Goal: Task Accomplishment & Management: Use online tool/utility

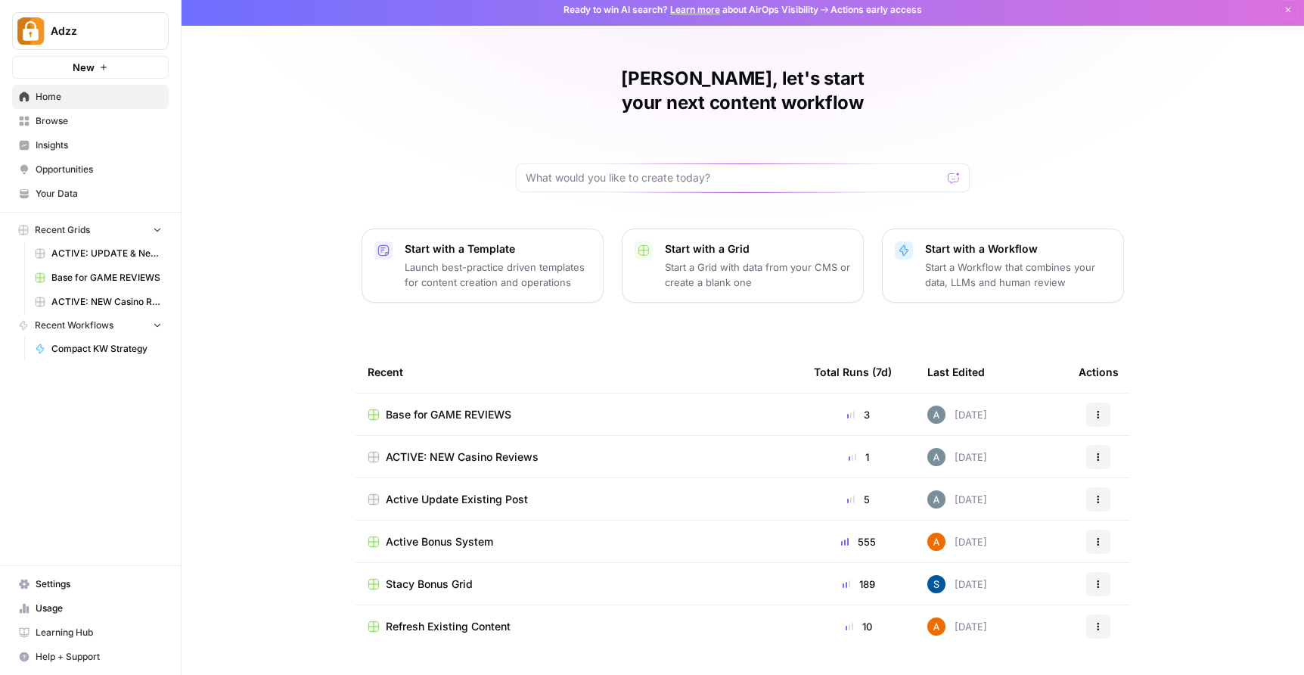
scroll to position [21, 0]
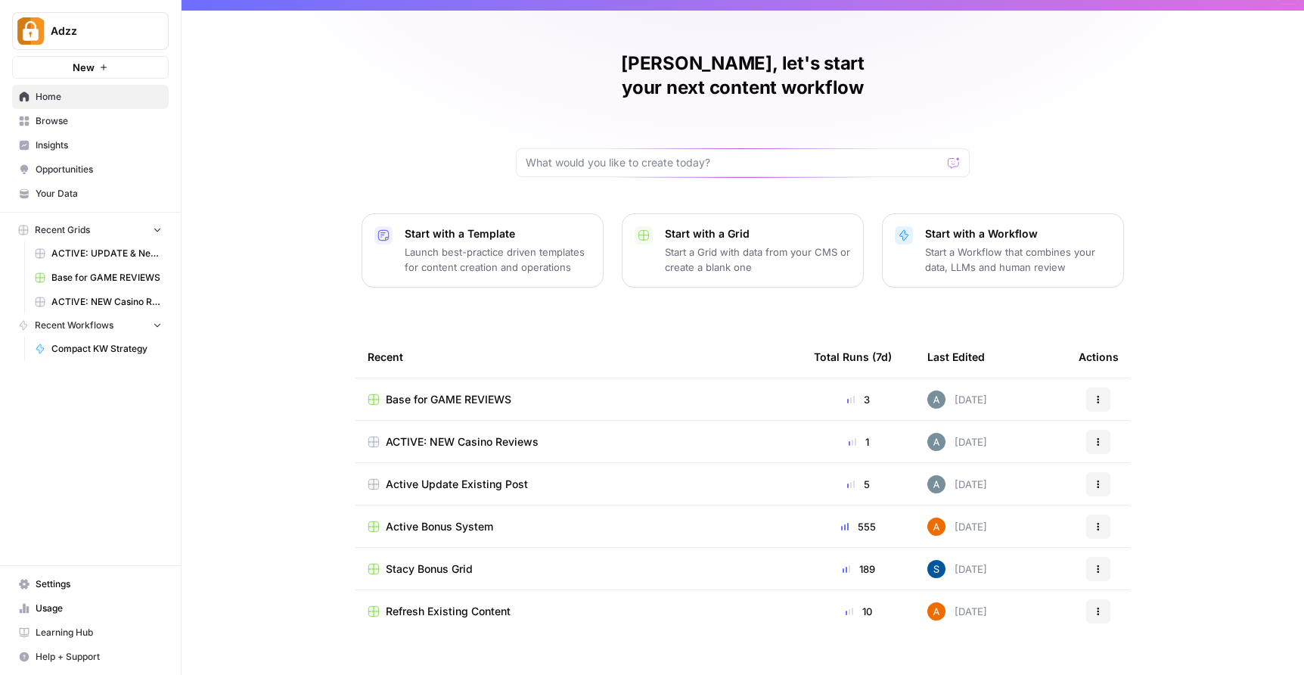
click at [532, 519] on div "Active Bonus System" at bounding box center [579, 526] width 422 height 15
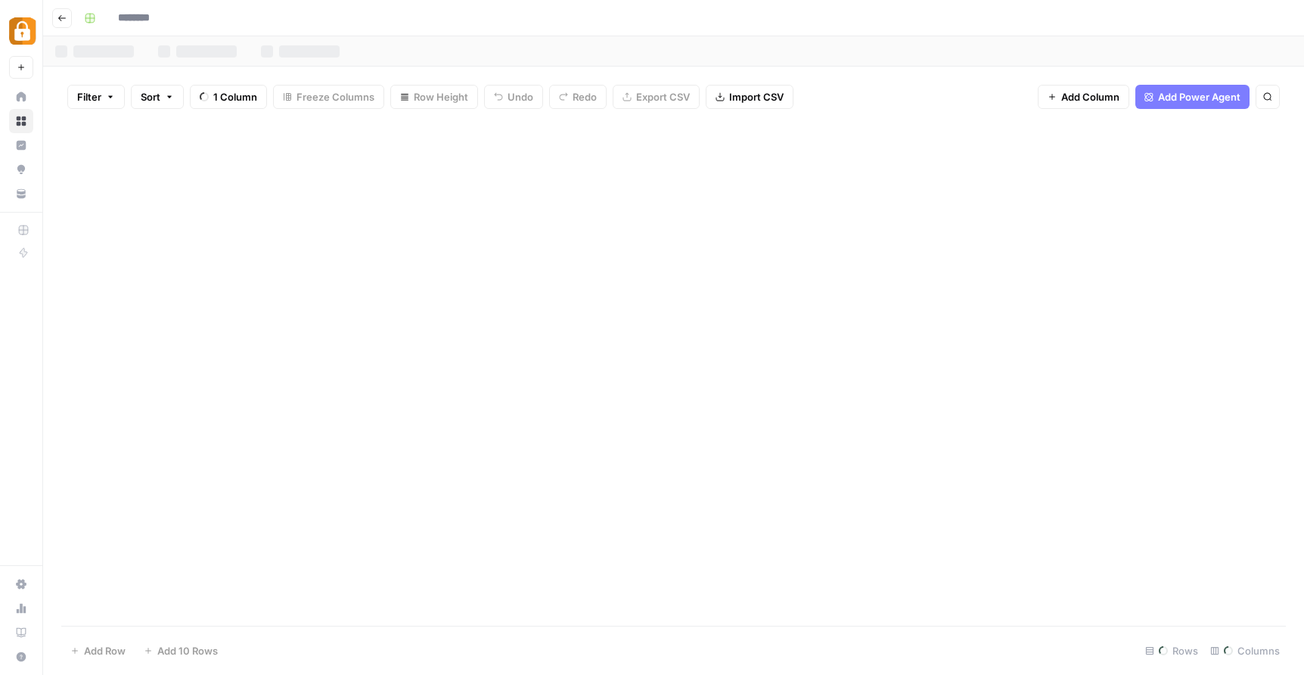
type input "**********"
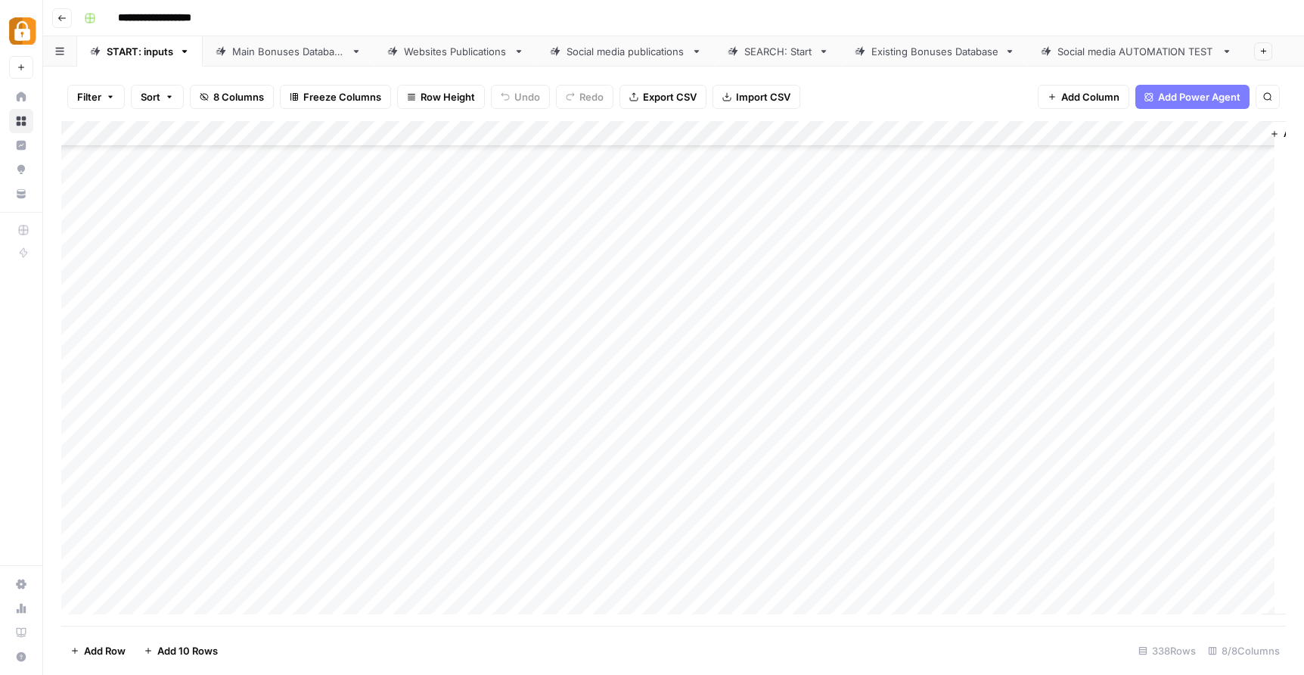
scroll to position [8251, 0]
click at [291, 527] on div "Add Column" at bounding box center [673, 373] width 1225 height 505
click at [281, 521] on div "Add Column" at bounding box center [673, 373] width 1225 height 505
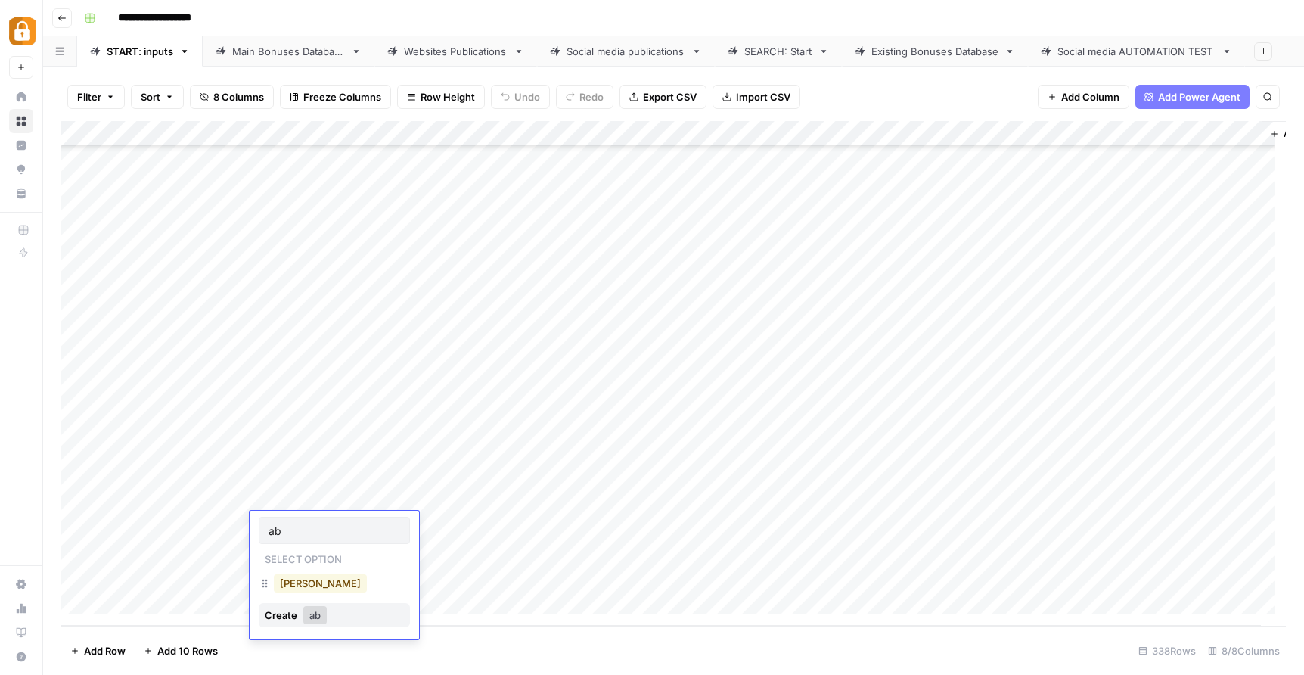
type input "ab"
click at [296, 587] on button "Abigail" at bounding box center [320, 583] width 93 height 18
click at [381, 532] on div "Add Column" at bounding box center [673, 373] width 1225 height 505
click at [401, 527] on div "Add Column" at bounding box center [673, 373] width 1225 height 505
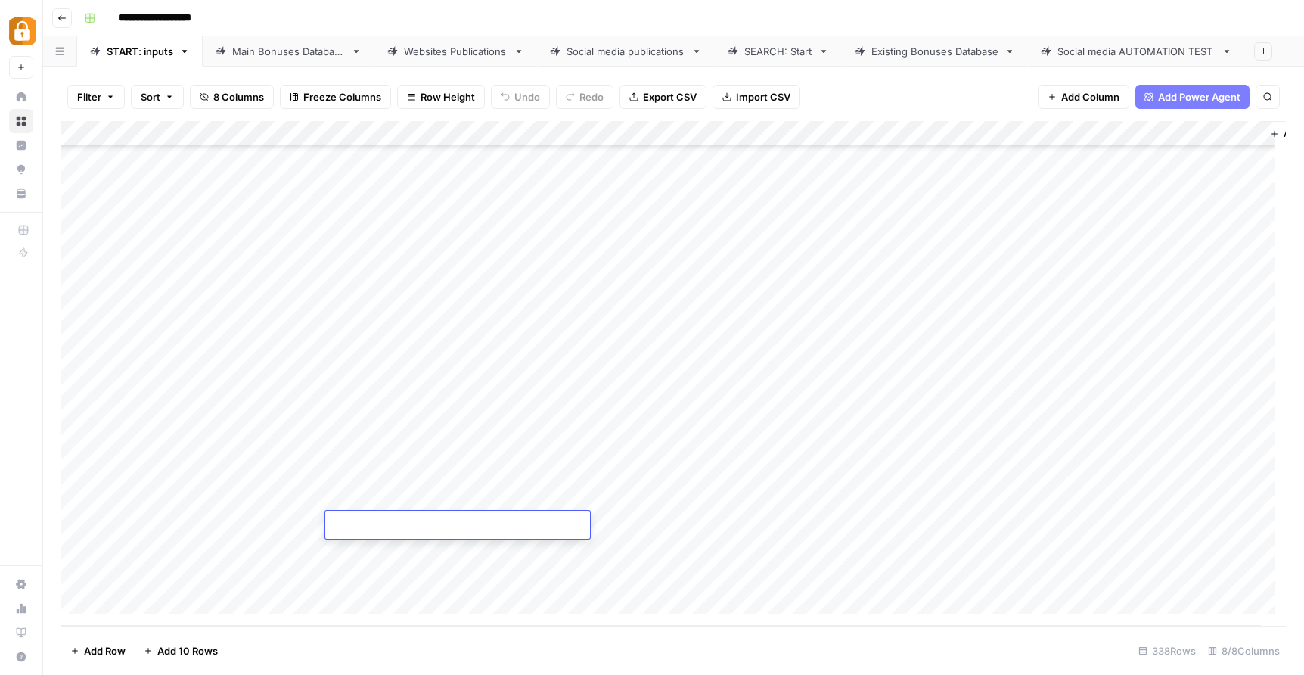
type textarea "**********"
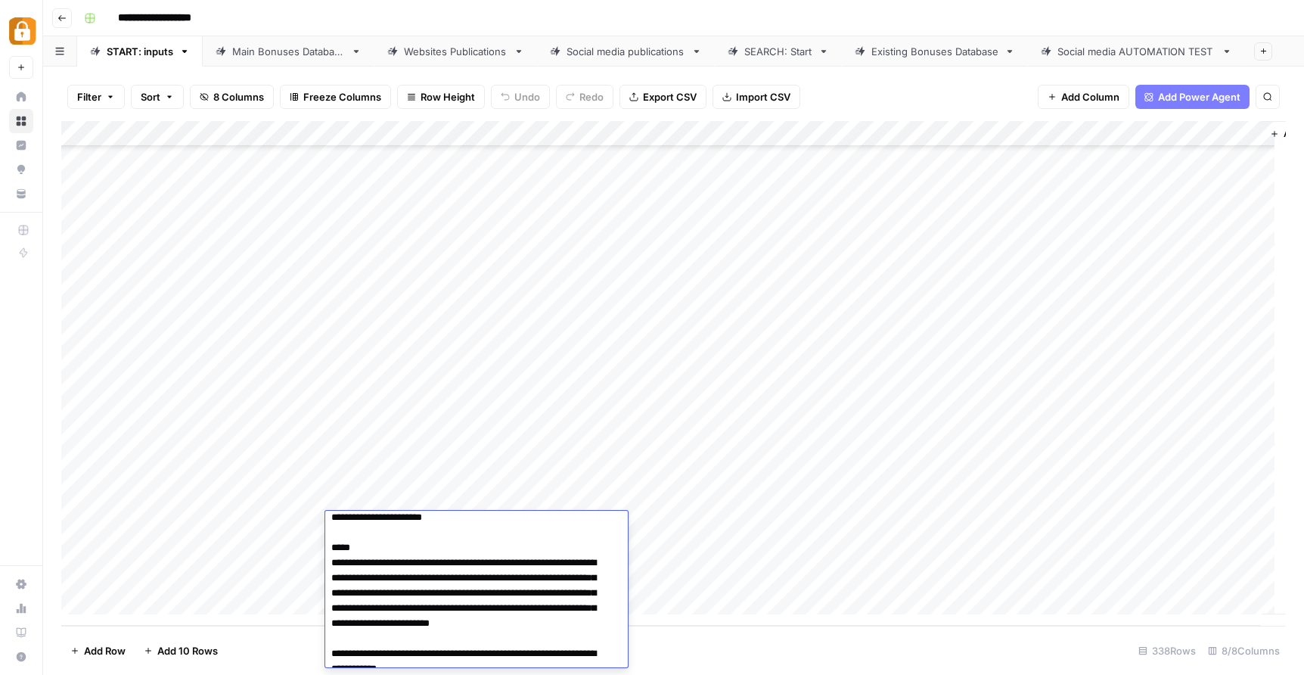
scroll to position [296, 0]
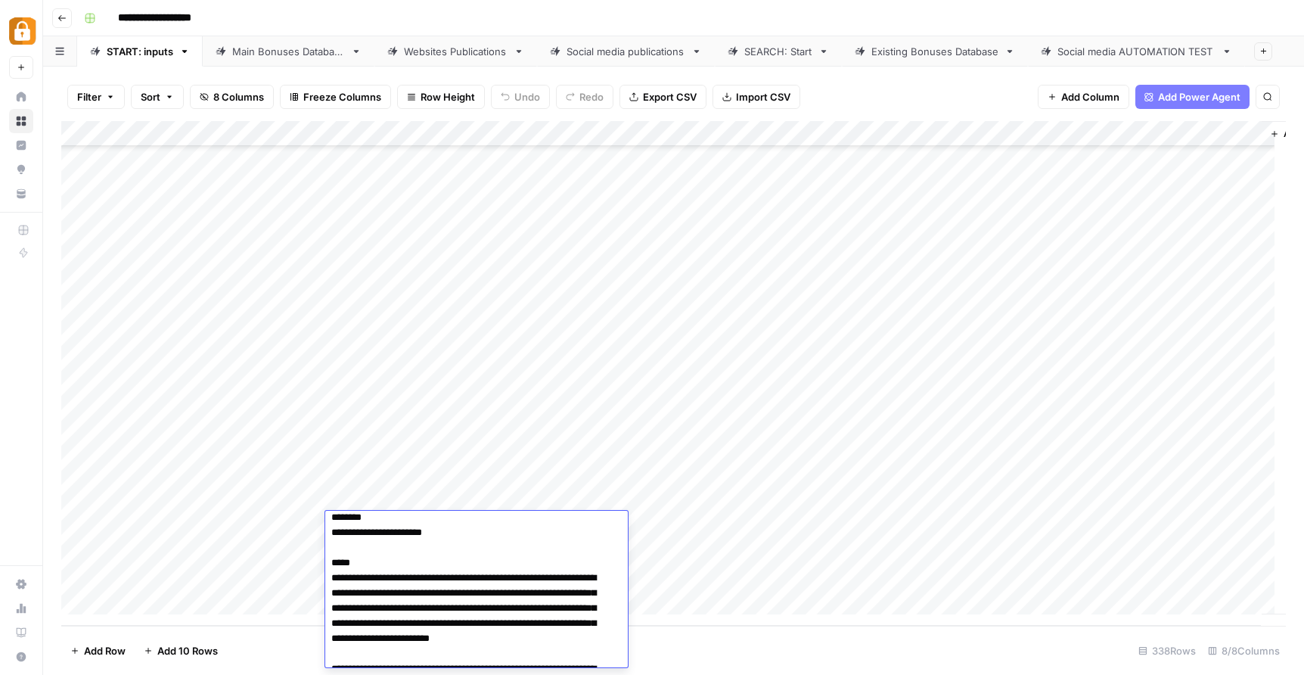
click at [707, 558] on div "Add Column" at bounding box center [673, 373] width 1225 height 505
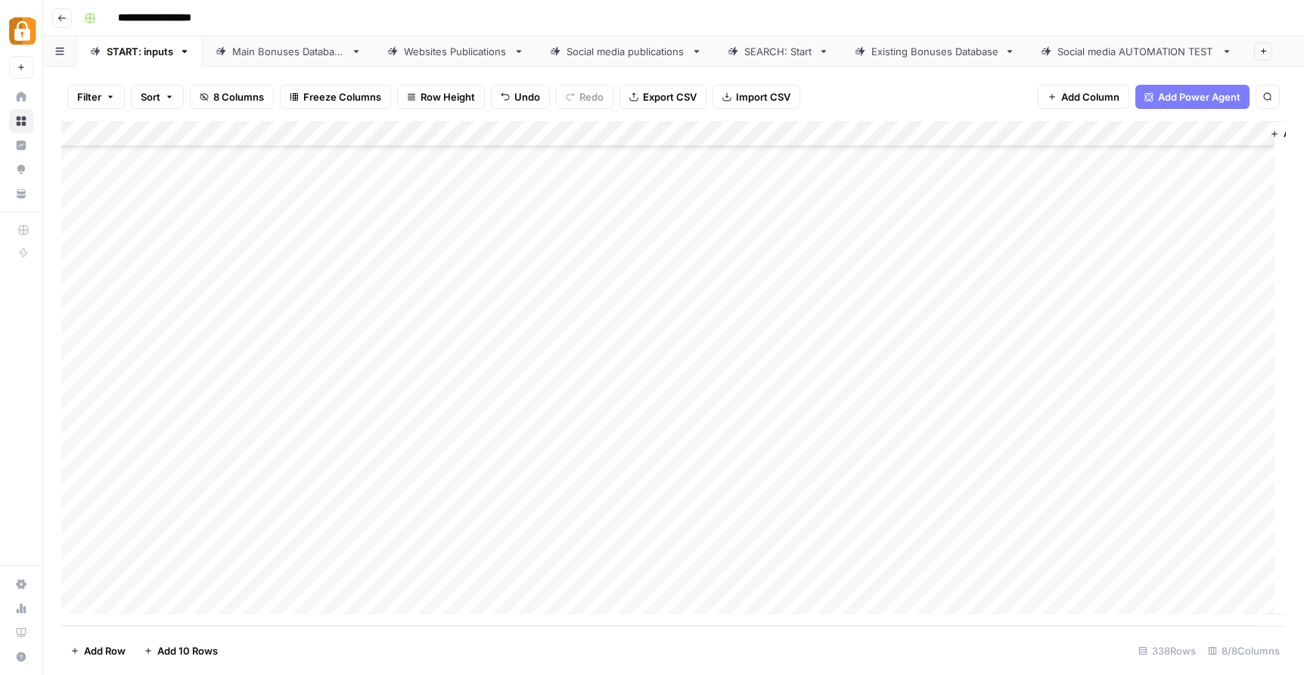
click at [645, 527] on div "Add Column" at bounding box center [673, 373] width 1225 height 505
click at [832, 530] on div "Add Column" at bounding box center [673, 373] width 1225 height 505
click at [833, 527] on div "Add Column" at bounding box center [673, 373] width 1225 height 505
click at [831, 608] on button "WP" at bounding box center [827, 613] width 28 height 18
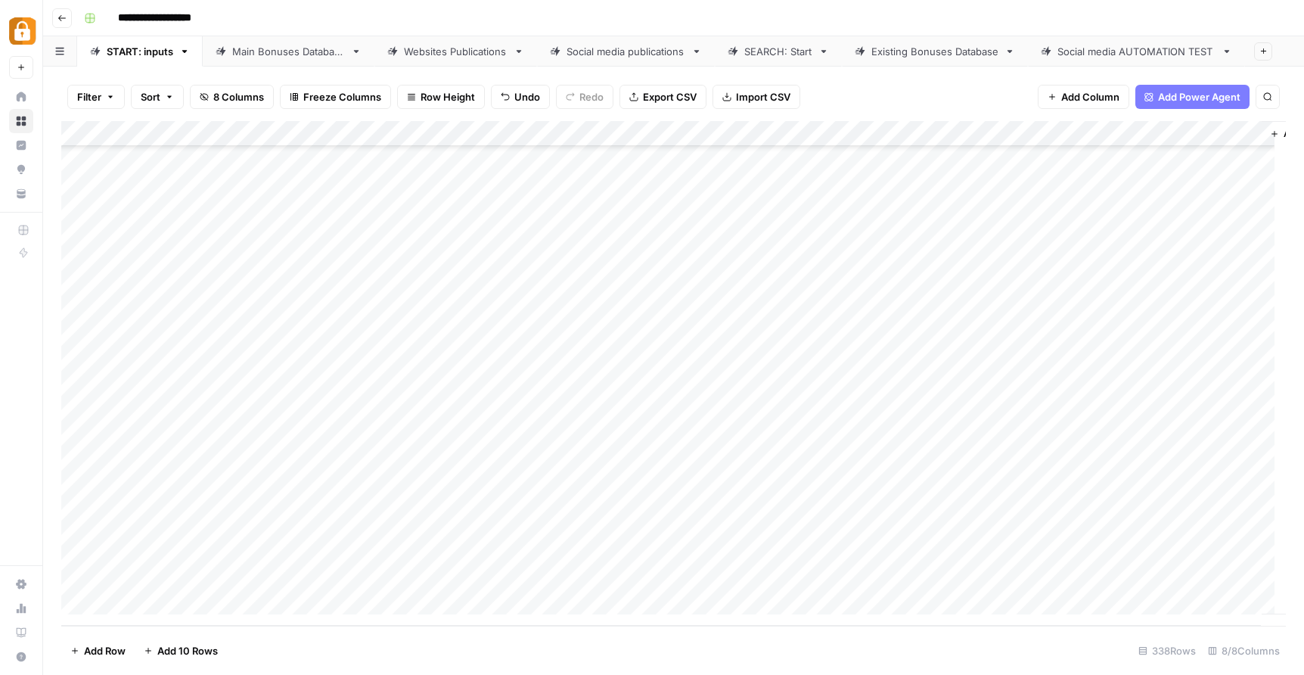
scroll to position [8251, 71]
click at [916, 135] on div "Add Column" at bounding box center [673, 373] width 1225 height 505
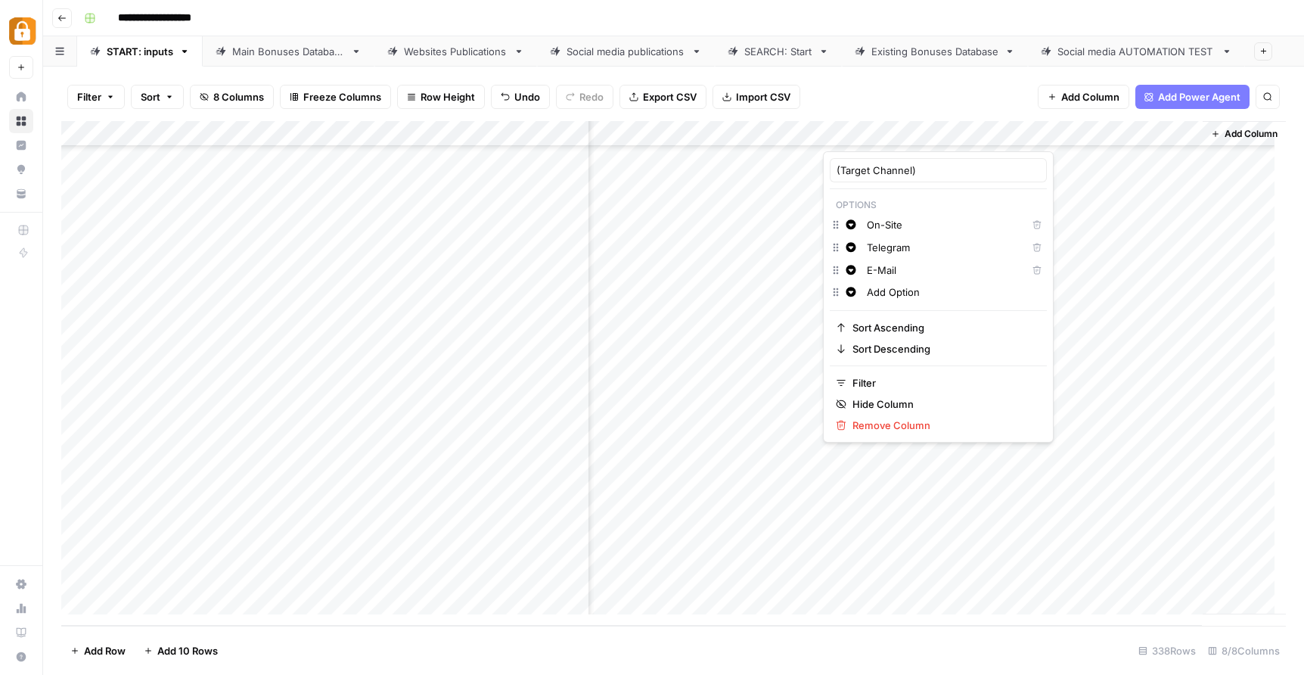
click at [945, 101] on div "Filter Sort 8 Columns Freeze Columns Row Height Undo Redo Export CSV Import CSV…" at bounding box center [673, 97] width 1225 height 48
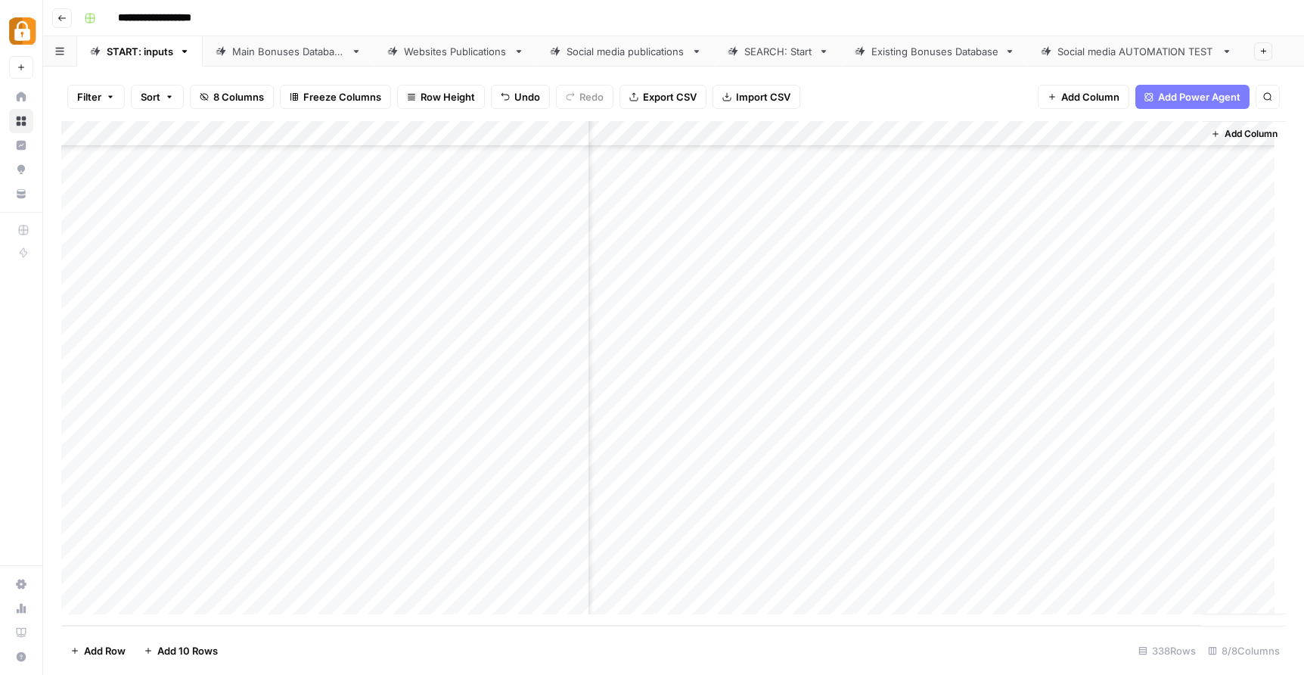
click at [965, 521] on div "Add Column" at bounding box center [673, 373] width 1225 height 505
click at [510, 522] on div "Add Column" at bounding box center [673, 373] width 1225 height 505
click at [525, 527] on div "Add Column" at bounding box center [673, 373] width 1225 height 505
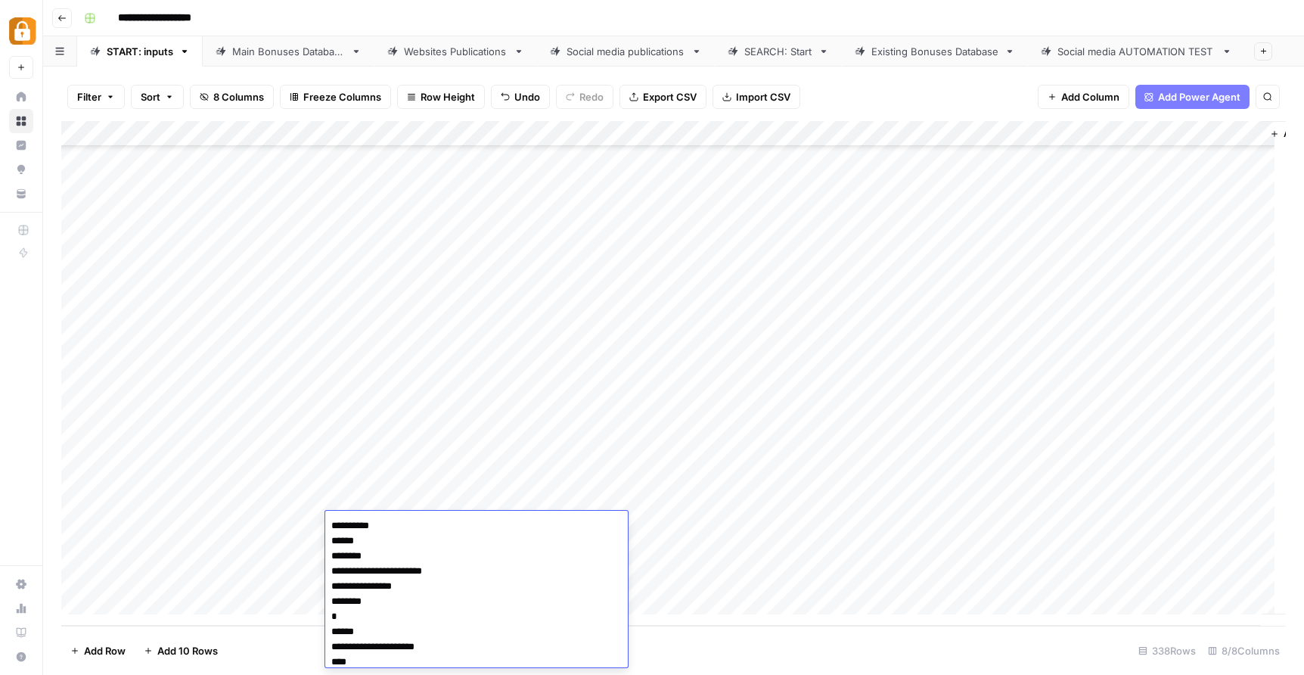
scroll to position [792, 0]
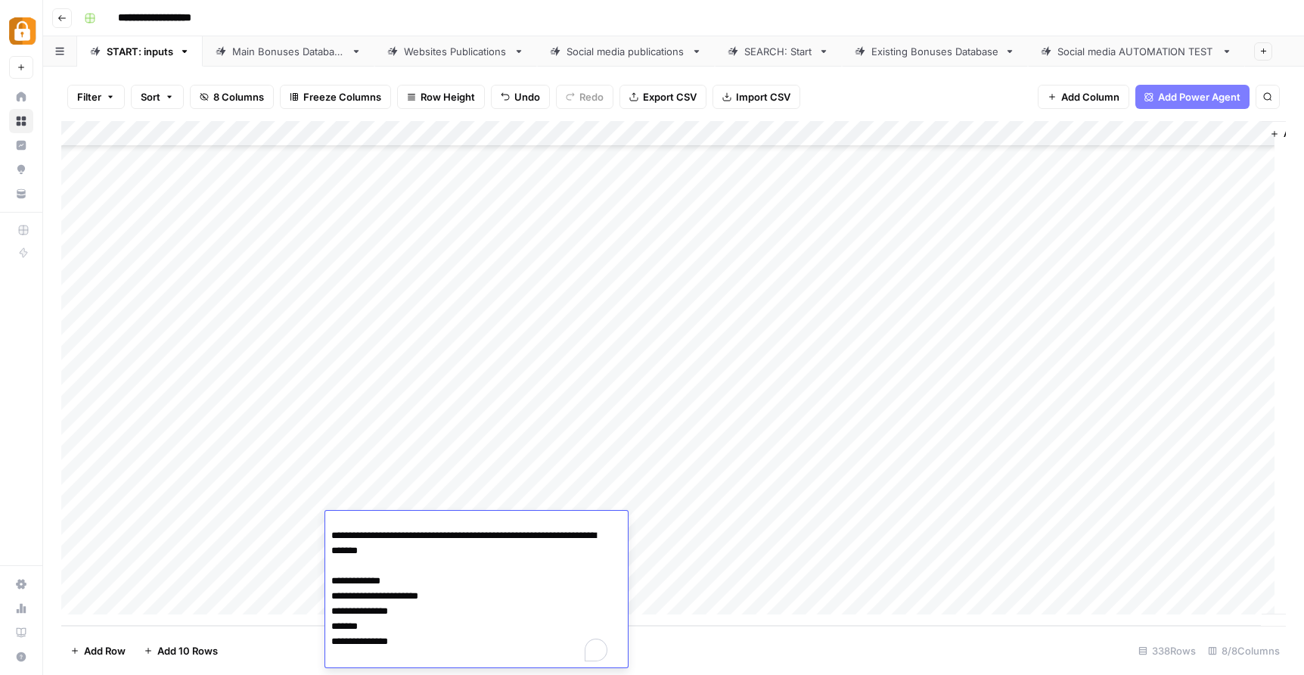
click at [525, 527] on textarea "To enrich screen reader interactions, please activate Accessibility in Grammarl…" at bounding box center [470, 195] width 291 height 944
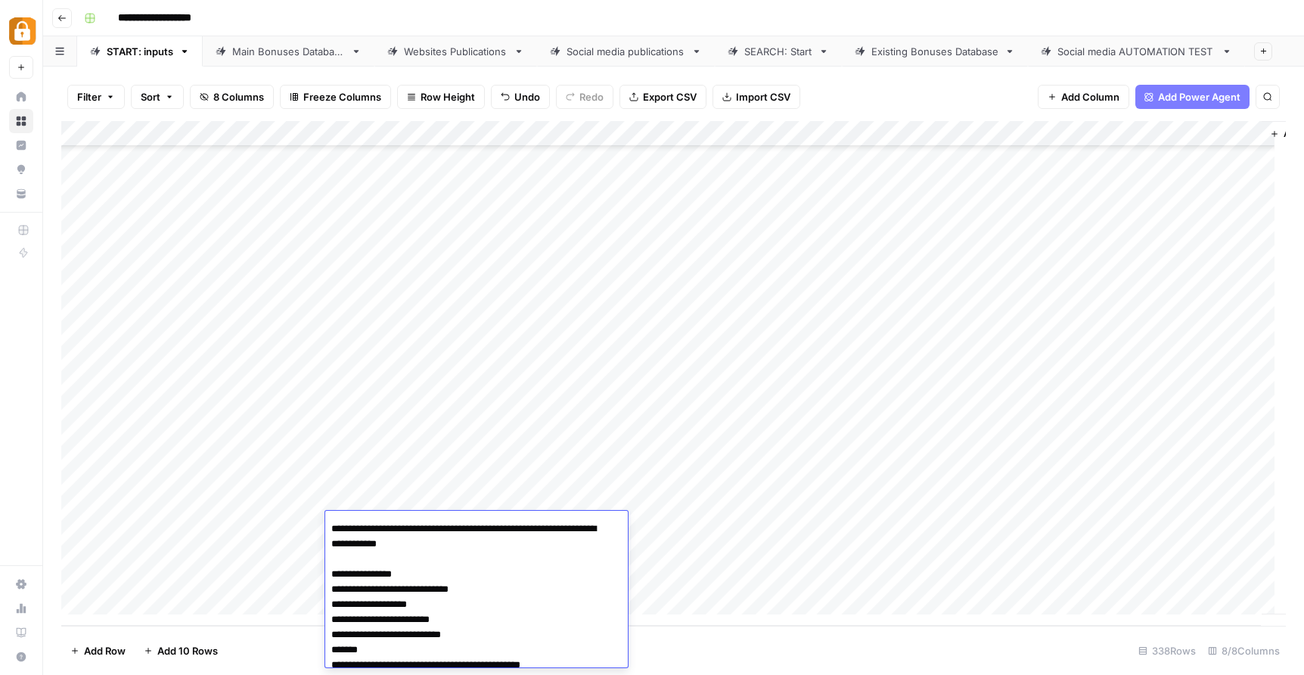
scroll to position [0, 0]
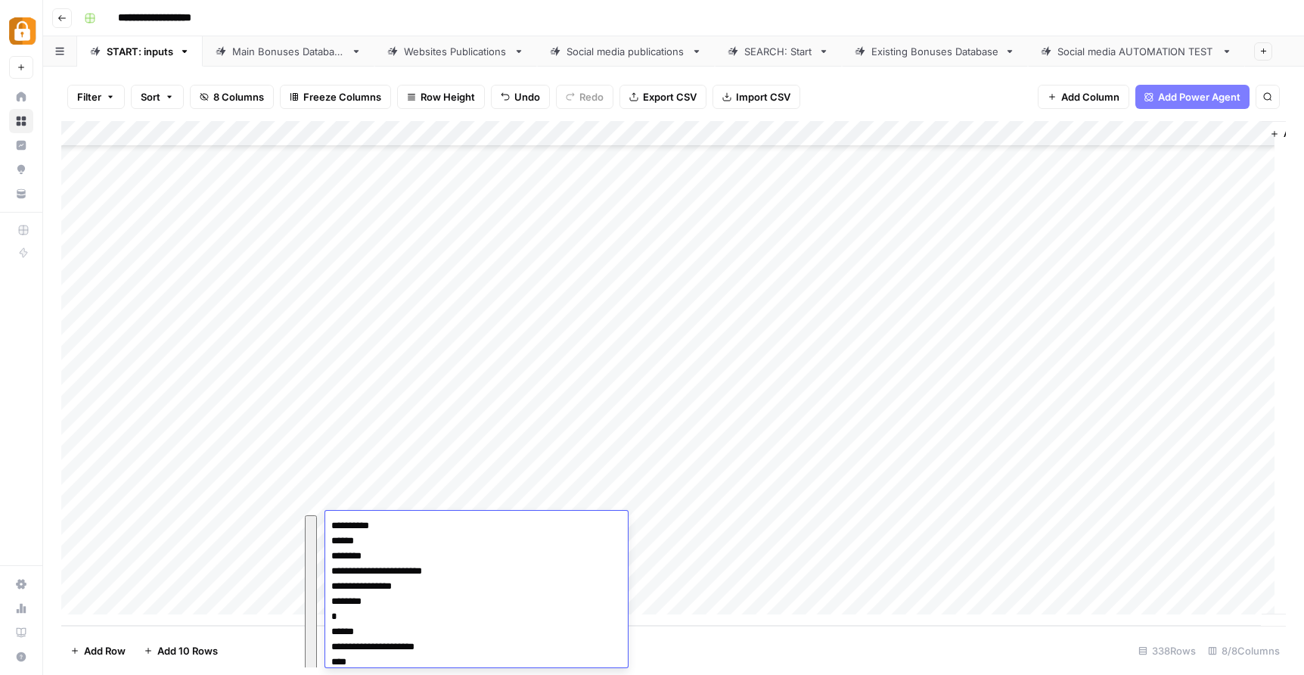
drag, startPoint x: 424, startPoint y: 653, endPoint x: 332, endPoint y: 455, distance: 217.7
click at [332, 455] on body "**********" at bounding box center [652, 337] width 1304 height 675
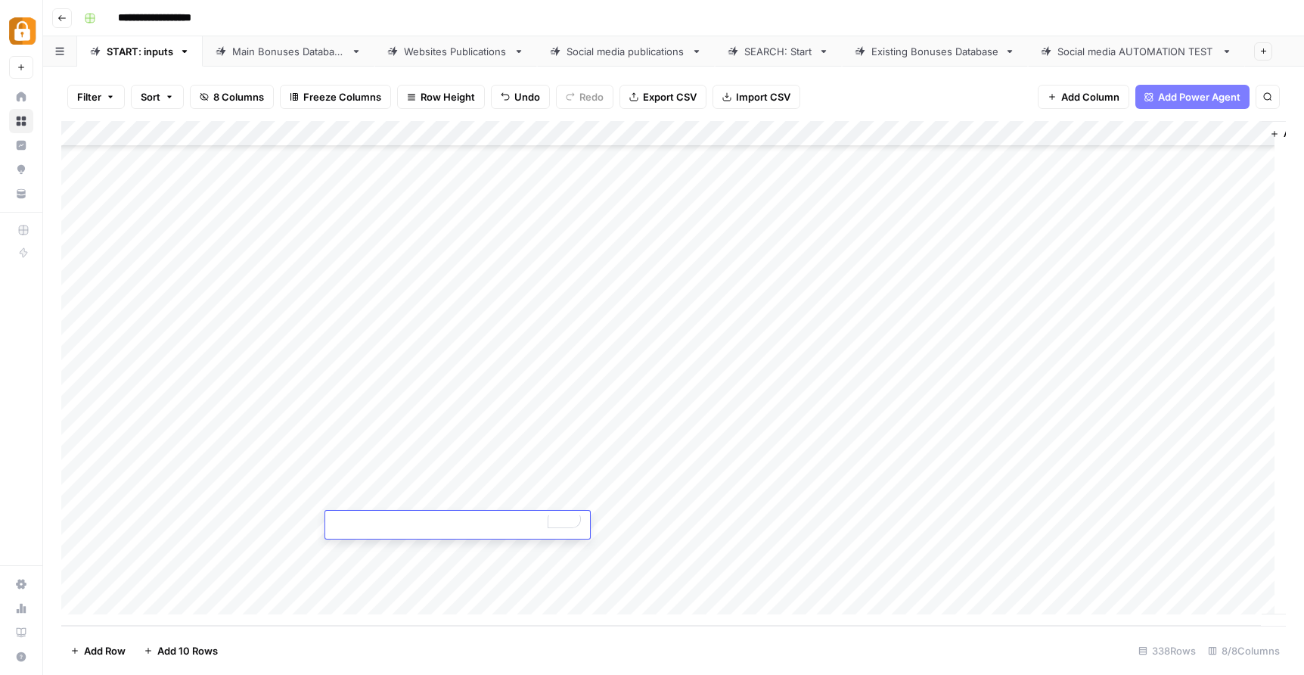
click at [353, 521] on textarea "To enrich screen reader interactions, please activate Accessibility in Grammarl…" at bounding box center [457, 525] width 265 height 21
click at [662, 525] on div "Add Column" at bounding box center [673, 373] width 1225 height 505
click at [662, 524] on div "Add Column" at bounding box center [673, 373] width 1225 height 505
type textarea "**********"
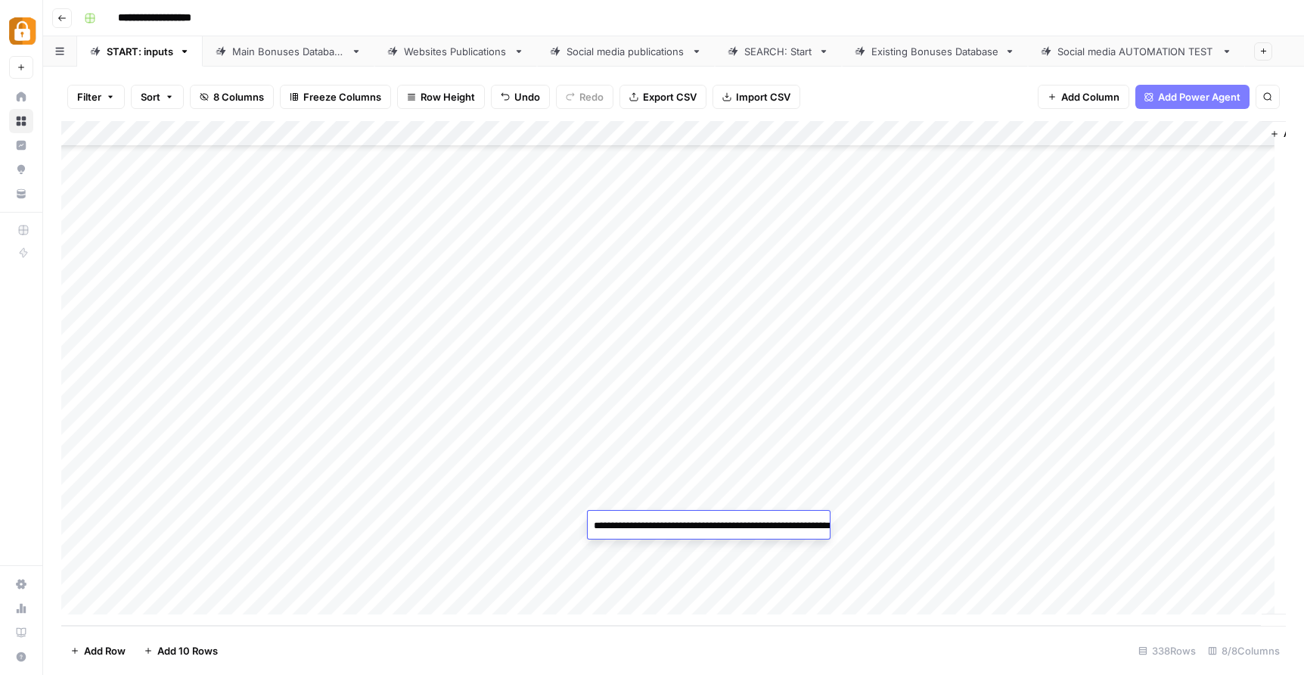
click at [952, 575] on div "Add Column" at bounding box center [673, 373] width 1225 height 505
click at [846, 530] on div "Add Column" at bounding box center [673, 373] width 1225 height 505
click at [739, 521] on div "Add Column" at bounding box center [673, 373] width 1225 height 505
click at [521, 517] on div "Add Column" at bounding box center [673, 373] width 1225 height 505
click at [309, 524] on div "Add Column" at bounding box center [673, 373] width 1225 height 505
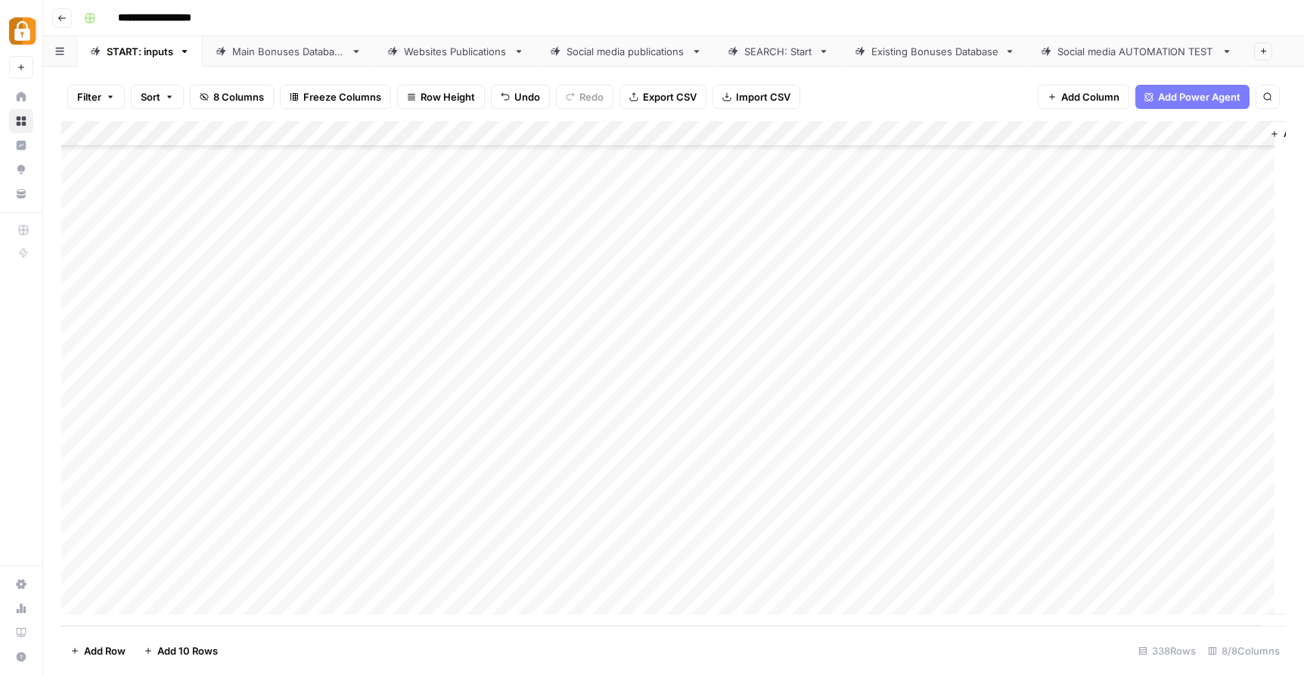
click at [830, 528] on div "Add Column" at bounding box center [673, 373] width 1225 height 505
